Goal: Information Seeking & Learning: Find specific fact

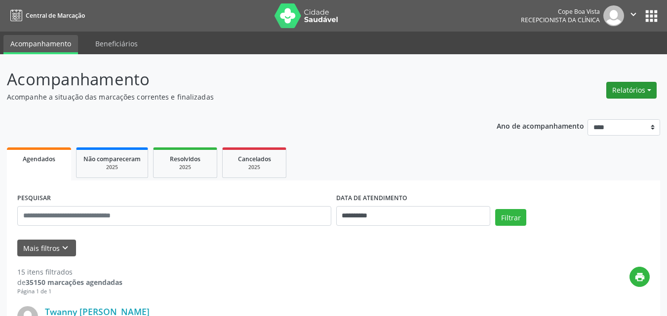
click at [646, 88] on button "Relatórios" at bounding box center [631, 90] width 50 height 17
click at [581, 115] on link "Agendamentos" at bounding box center [604, 112] width 106 height 14
select select "*"
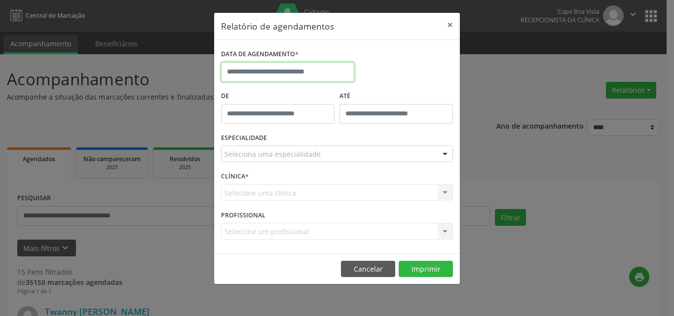
click at [342, 77] on input "text" at bounding box center [287, 72] width 133 height 20
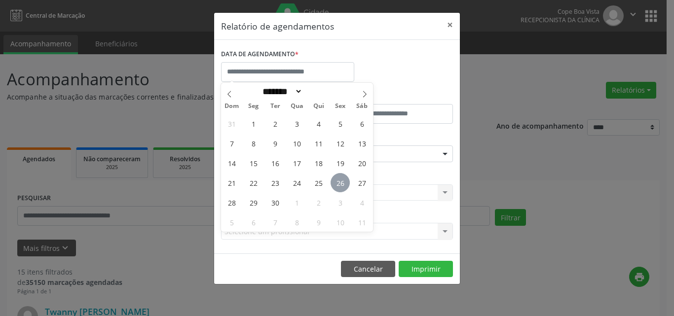
click at [334, 179] on span "26" at bounding box center [340, 182] width 19 height 19
type input "**********"
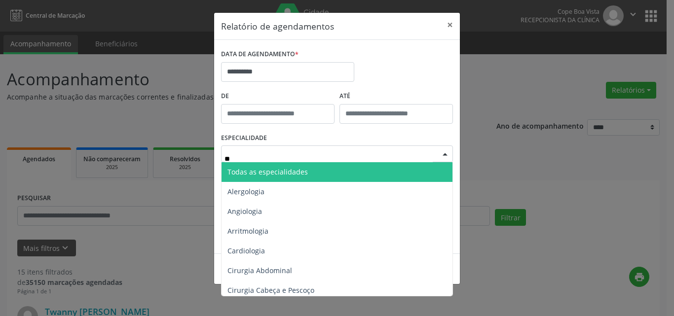
type input "***"
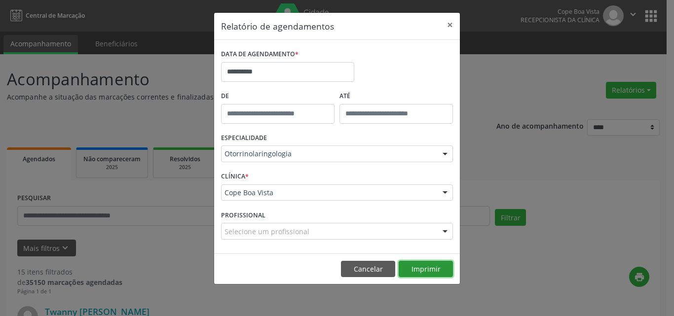
click at [431, 271] on button "Imprimir" at bounding box center [426, 269] width 54 height 17
click at [370, 265] on button "Cancelar" at bounding box center [368, 269] width 54 height 17
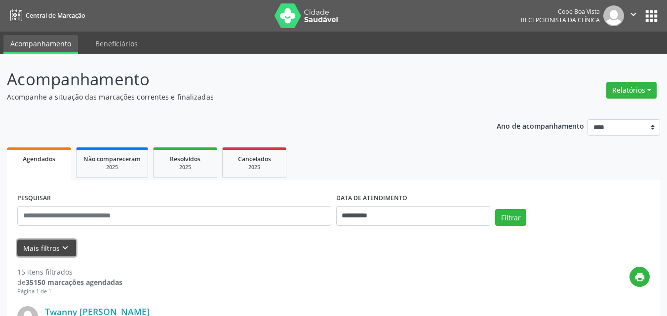
click at [68, 248] on icon "keyboard_arrow_down" at bounding box center [65, 248] width 11 height 11
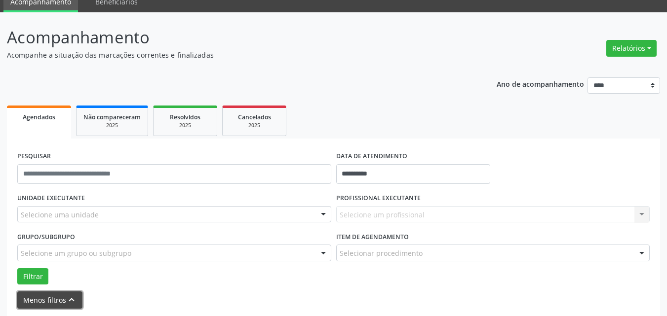
scroll to position [99, 0]
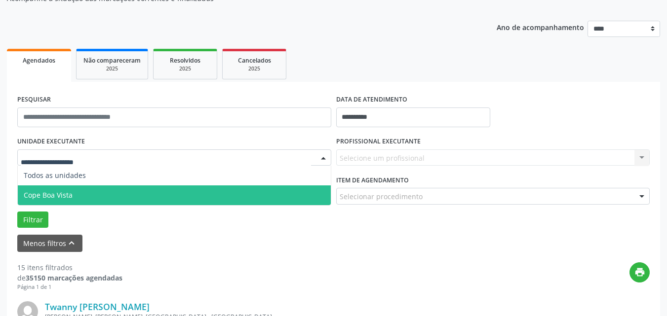
click at [49, 196] on span "Cope Boa Vista" at bounding box center [48, 195] width 49 height 9
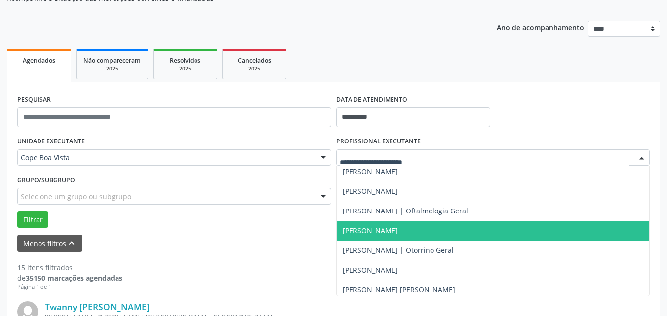
scroll to position [837, 0]
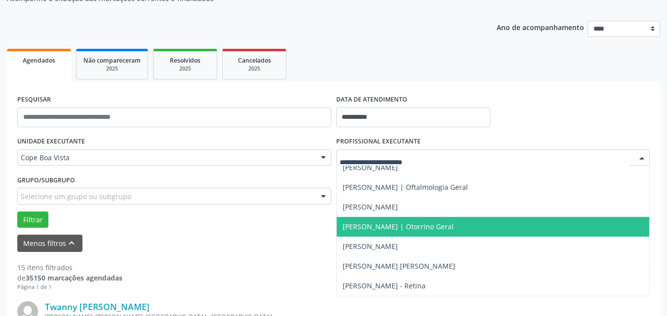
click at [402, 228] on span "[PERSON_NAME] | Otorrino Geral" at bounding box center [398, 226] width 111 height 9
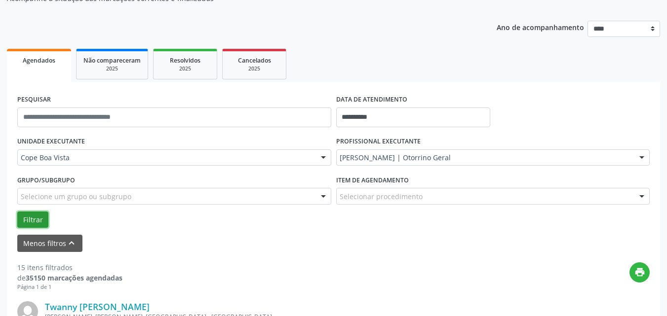
click at [33, 227] on button "Filtrar" at bounding box center [32, 220] width 31 height 17
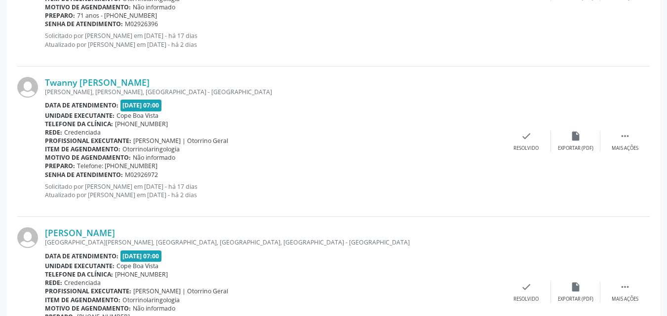
scroll to position [1530, 0]
click at [101, 86] on link "Twanny [PERSON_NAME]" at bounding box center [97, 82] width 105 height 11
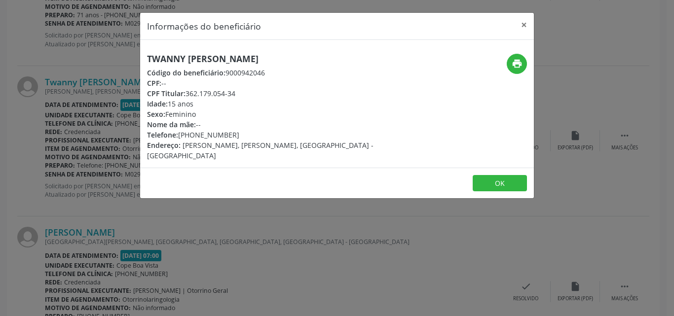
drag, startPoint x: 189, startPoint y: 91, endPoint x: 250, endPoint y: 89, distance: 61.2
click at [250, 89] on div "CPF Titular: 362.179.054-34" at bounding box center [271, 93] width 249 height 10
copy div "362.179.054-34"
click at [129, 187] on div "Informações do beneficiário × Twanny [PERSON_NAME] Código do beneficiário: 9000…" at bounding box center [337, 158] width 674 height 316
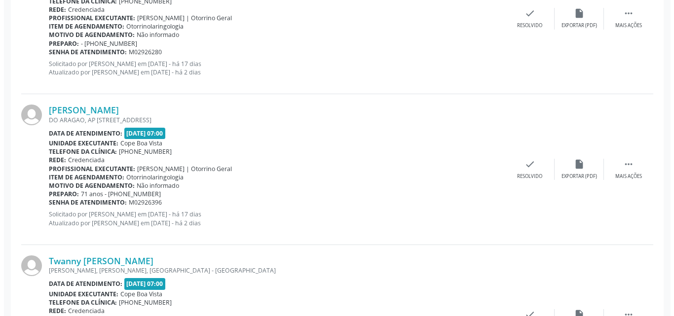
scroll to position [1302, 0]
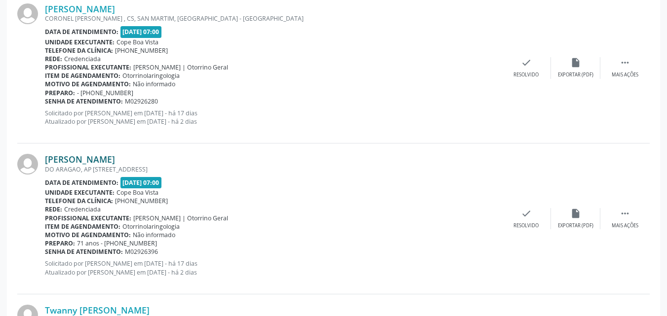
click at [94, 157] on link "[PERSON_NAME]" at bounding box center [80, 159] width 70 height 11
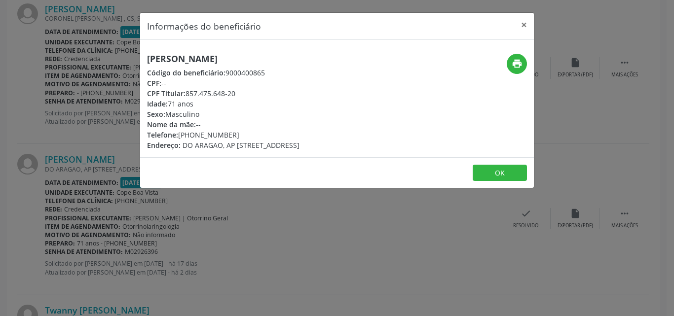
click at [197, 56] on h5 "[PERSON_NAME]" at bounding box center [223, 59] width 153 height 10
copy div "[PERSON_NAME]"
drag, startPoint x: 188, startPoint y: 95, endPoint x: 239, endPoint y: 91, distance: 51.0
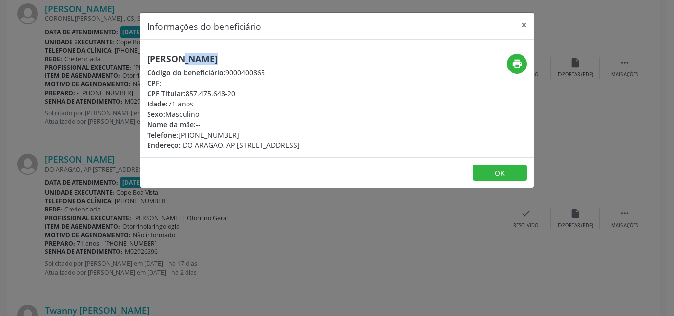
click at [239, 91] on div "CPF Titular: 857.475.648-20" at bounding box center [223, 93] width 153 height 10
copy div "857.475.648-20"
